Goal: Information Seeking & Learning: Learn about a topic

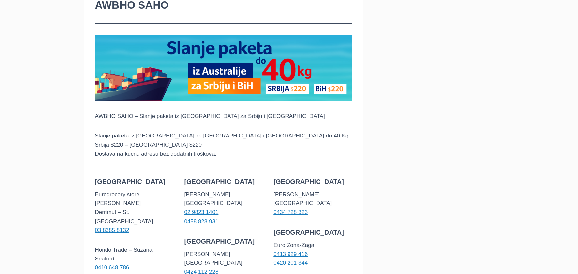
scroll to position [99, 0]
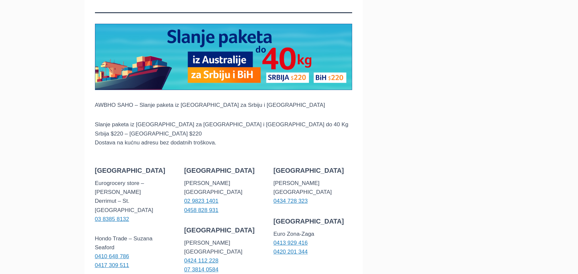
click at [174, 110] on div "AWBHO SAHO – Slanje paketa iz [GEOGRAPHIC_DATA] za Srbiju i [GEOGRAPHIC_DATA] S…" at bounding box center [223, 278] width 257 height 533
click at [163, 101] on p "AWBHO SAHO – Slanje paketa iz [GEOGRAPHIC_DATA] za Srbiju i [GEOGRAPHIC_DATA]" at bounding box center [223, 105] width 257 height 9
click at [169, 108] on p "AWBHO SAHO – Slanje paketa iz [GEOGRAPHIC_DATA] za Srbiju i [GEOGRAPHIC_DATA]" at bounding box center [223, 105] width 257 height 9
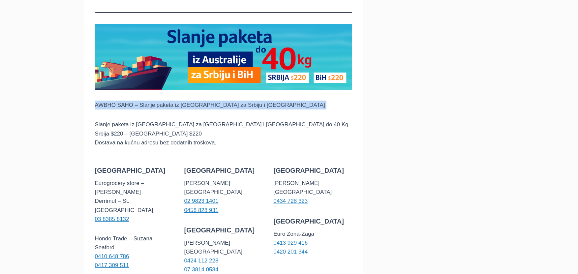
click at [169, 108] on p "AWBHO SAHO – Slanje paketa iz [GEOGRAPHIC_DATA] za Srbiju i [GEOGRAPHIC_DATA]" at bounding box center [223, 105] width 257 height 9
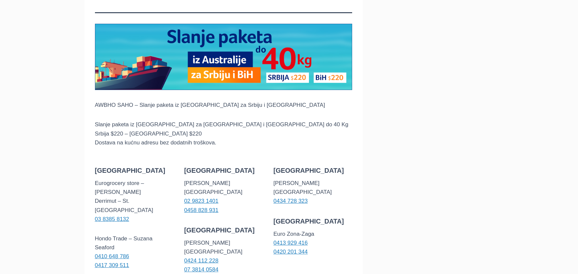
click at [163, 127] on p "Slanje paketa iz [GEOGRAPHIC_DATA] za Srbiju i [GEOGRAPHIC_DATA] do 40 Kg Srbij…" at bounding box center [223, 133] width 257 height 27
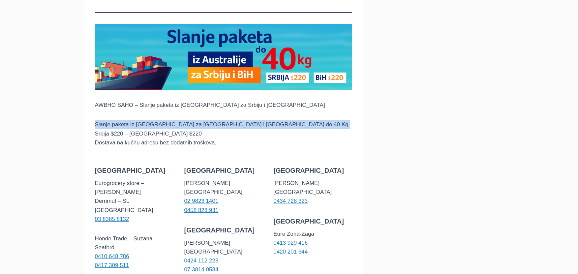
click at [163, 127] on p "Slanje paketa iz [GEOGRAPHIC_DATA] za Srbiju i [GEOGRAPHIC_DATA] do 40 Kg Srbij…" at bounding box center [223, 133] width 257 height 27
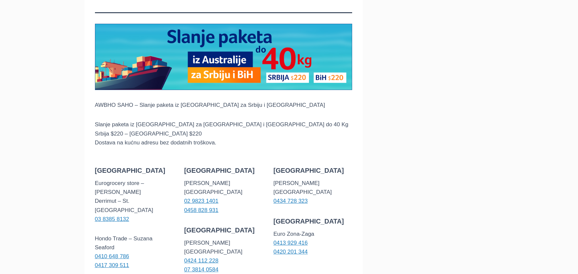
click at [161, 142] on p "Slanje paketa iz [GEOGRAPHIC_DATA] za Srbiju i [GEOGRAPHIC_DATA] do 40 Kg Srbij…" at bounding box center [223, 133] width 257 height 27
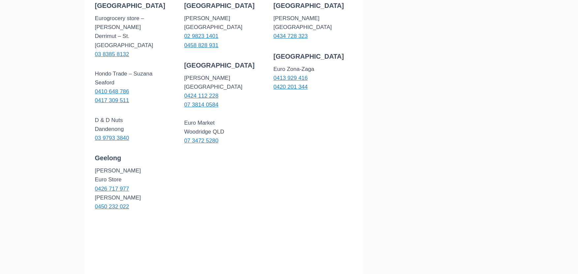
scroll to position [231, 0]
